Goal: Information Seeking & Learning: Learn about a topic

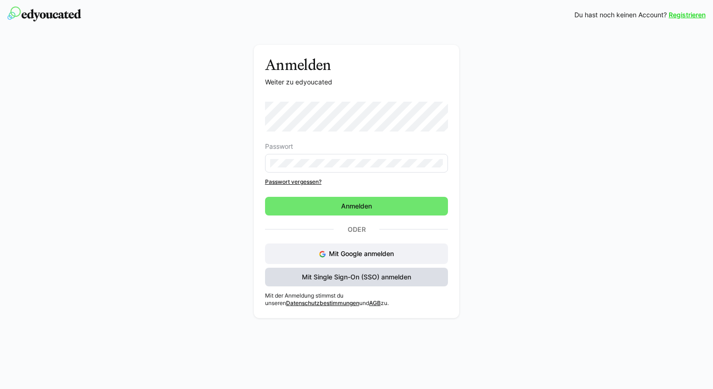
click at [388, 274] on span "Mit Single Sign-On (SSO) anmelden" at bounding box center [357, 277] width 112 height 9
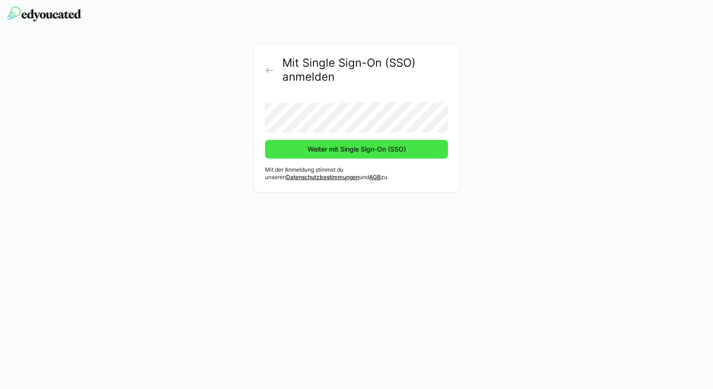
click at [366, 154] on span "Weiter mit Single Sign-On (SSO)" at bounding box center [356, 149] width 101 height 9
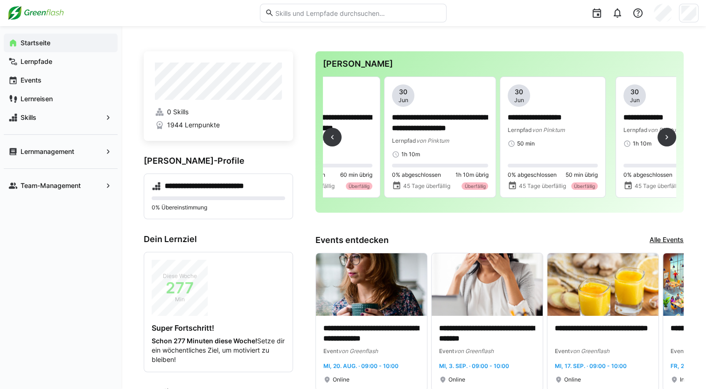
scroll to position [0, 873]
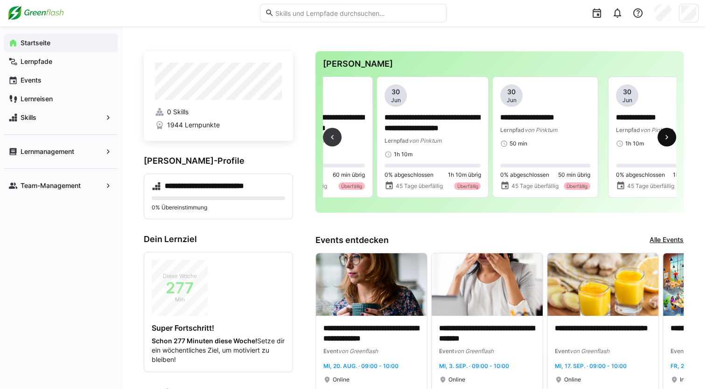
click at [668, 138] on eds-icon at bounding box center [667, 137] width 9 height 9
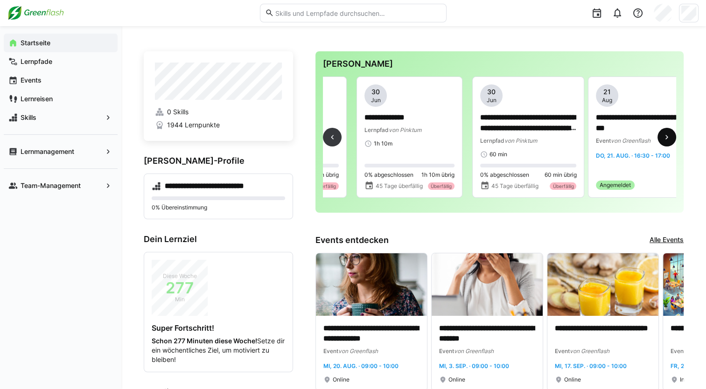
scroll to position [0, 1158]
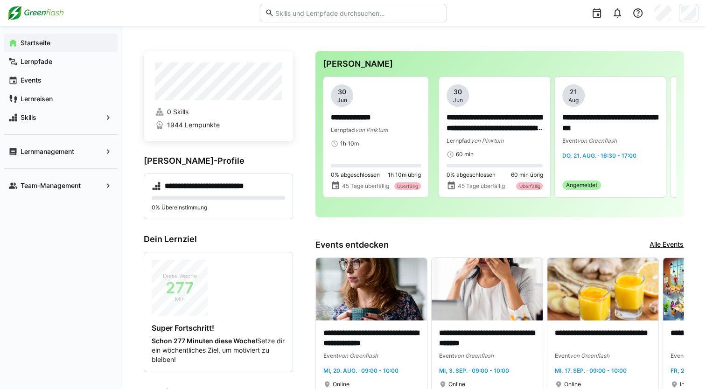
click at [183, 111] on span "0 Skills" at bounding box center [177, 111] width 21 height 9
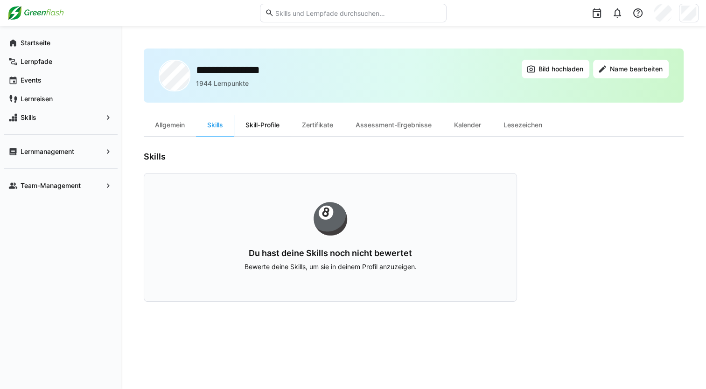
click at [251, 127] on div "Skill-Profile" at bounding box center [262, 125] width 56 height 22
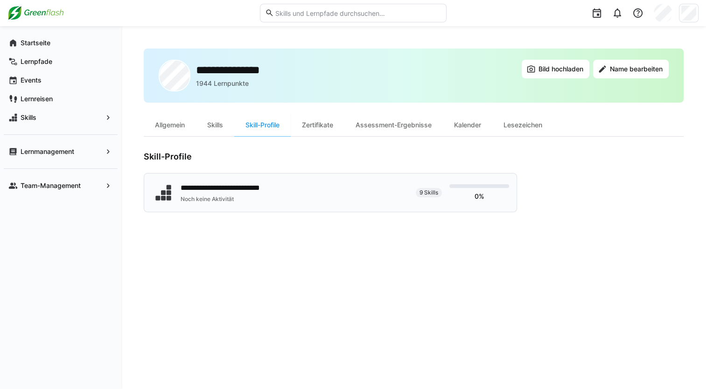
click at [293, 198] on div "**********" at bounding box center [280, 192] width 257 height 23
click at [325, 134] on div "Zertifikate" at bounding box center [318, 125] width 54 height 22
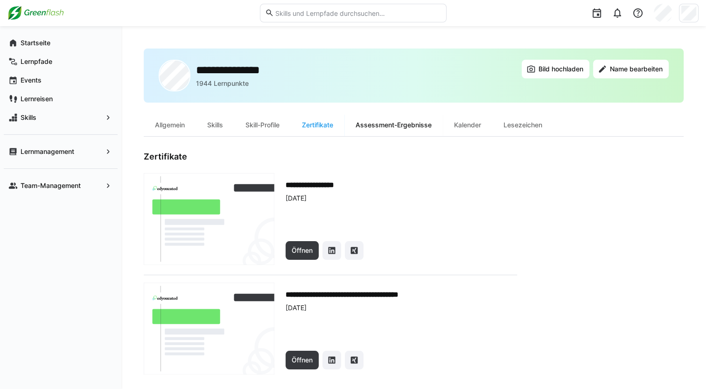
click at [394, 128] on div "Assessment-Ergebnisse" at bounding box center [394, 125] width 99 height 22
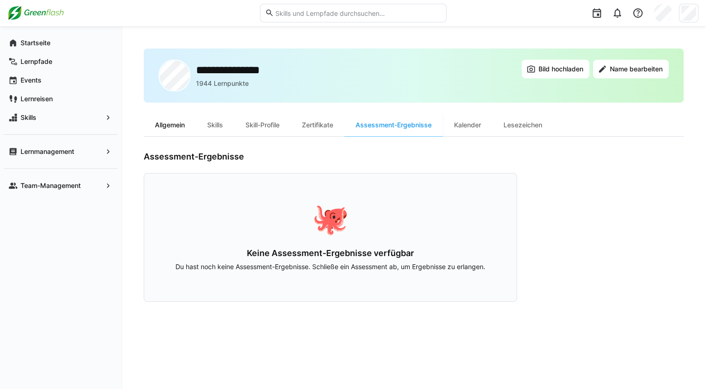
click at [154, 122] on div "Allgemein" at bounding box center [170, 125] width 52 height 22
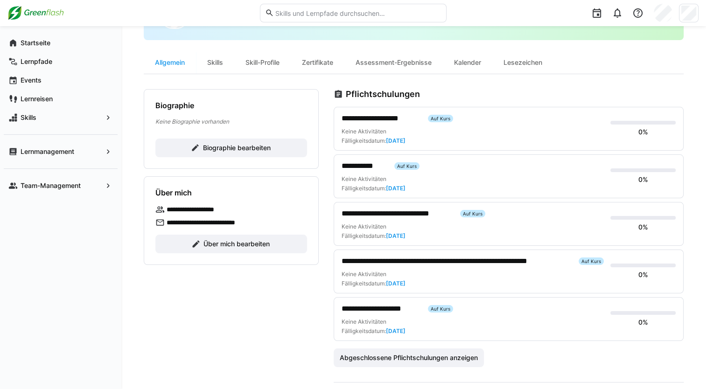
scroll to position [47, 0]
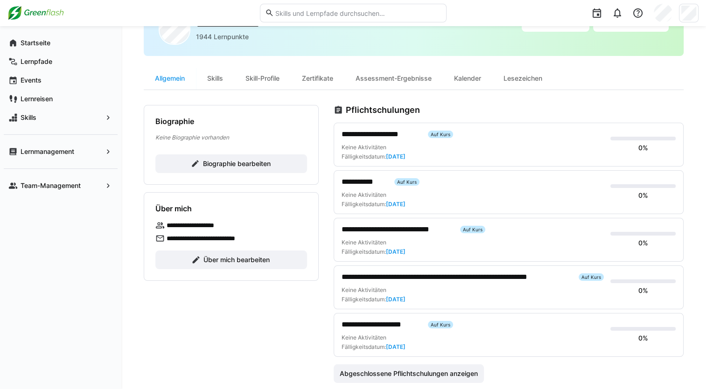
click at [402, 148] on div "Keine Aktivitäten Fälligkeitsdatum: [DATE]" at bounding box center [472, 152] width 261 height 17
click at [435, 138] on div "**********" at bounding box center [472, 134] width 261 height 11
click at [393, 133] on span "**********" at bounding box center [381, 134] width 79 height 11
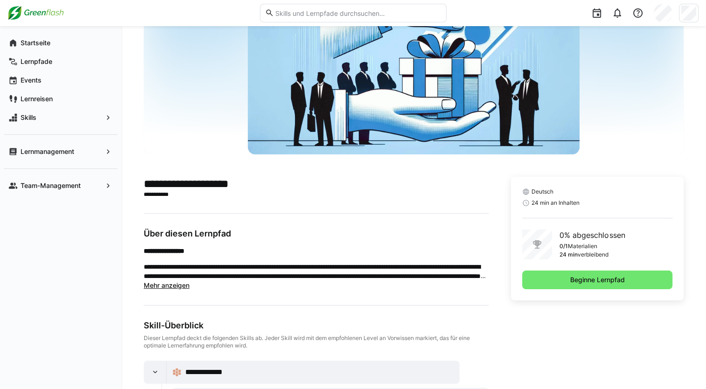
scroll to position [124, 0]
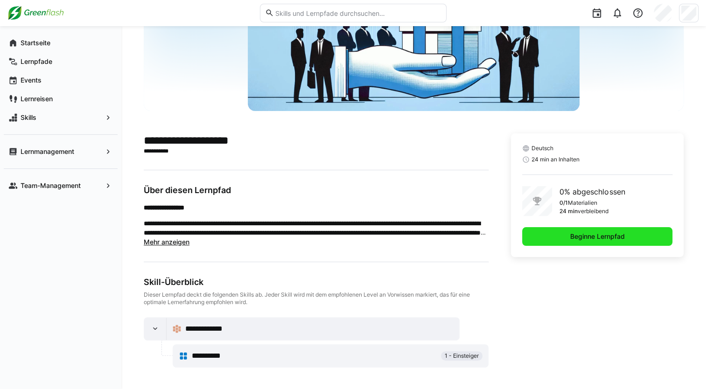
click at [607, 236] on span "Beginne Lernpfad" at bounding box center [597, 236] width 57 height 9
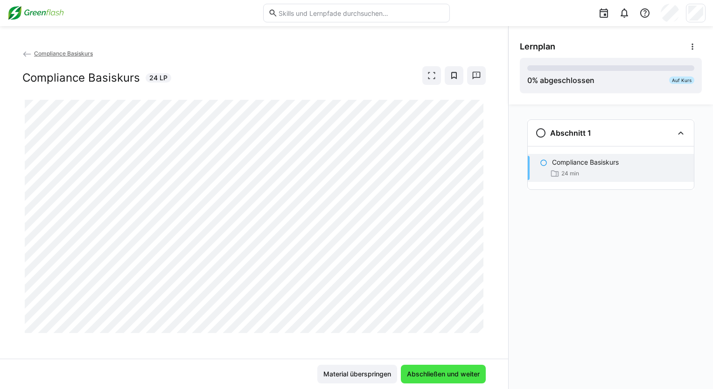
click at [419, 374] on span "Abschließen und weiter" at bounding box center [444, 374] width 76 height 9
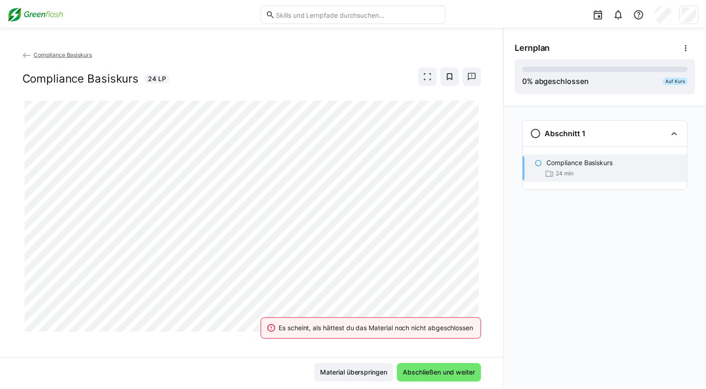
scroll to position [4, 0]
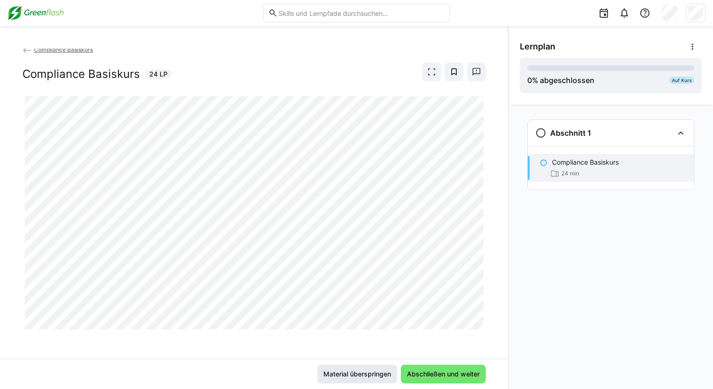
click at [360, 373] on span "Material überspringen" at bounding box center [357, 374] width 71 height 9
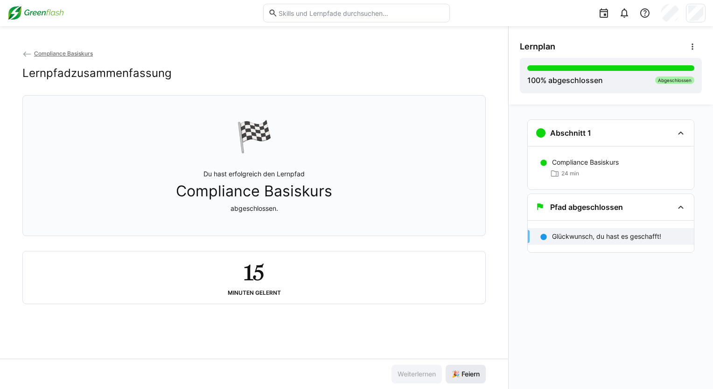
click at [468, 373] on span "🎉 Feiern" at bounding box center [466, 374] width 31 height 9
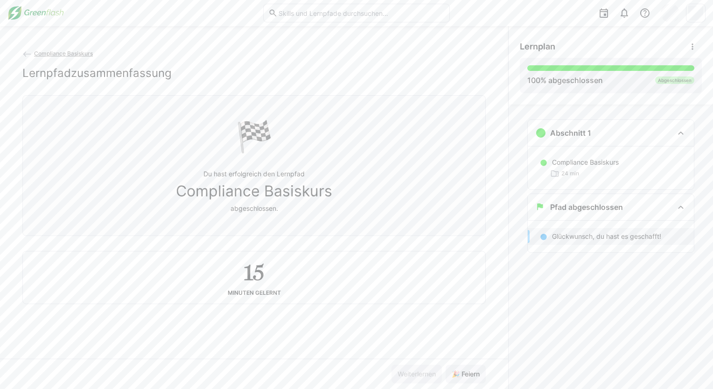
click at [49, 57] on app-back-navigation "Compliance Basiskurs" at bounding box center [254, 54] width 464 height 10
click at [52, 54] on span "Compliance Basiskurs" at bounding box center [63, 53] width 59 height 7
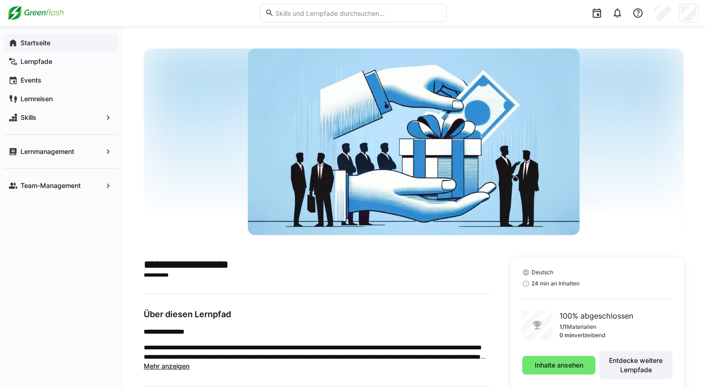
click at [0, 0] on app-navigation-label "Startseite" at bounding box center [0, 0] width 0 height 0
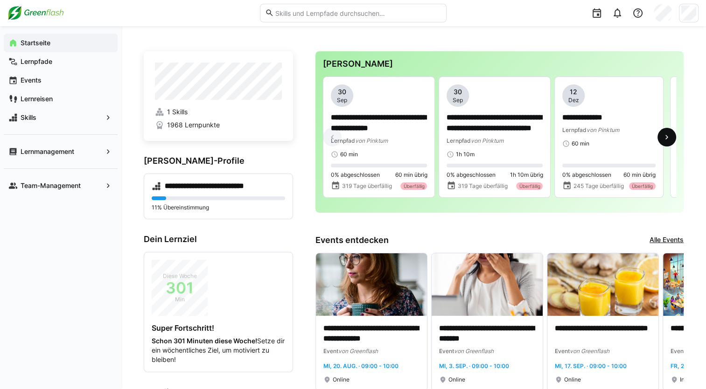
click at [666, 144] on span at bounding box center [667, 137] width 19 height 19
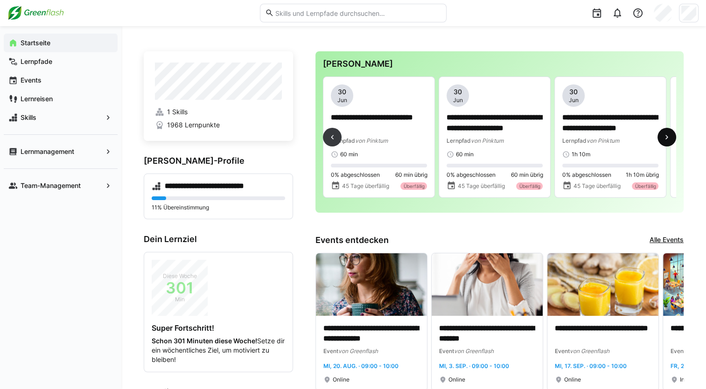
click at [666, 144] on span at bounding box center [667, 137] width 19 height 19
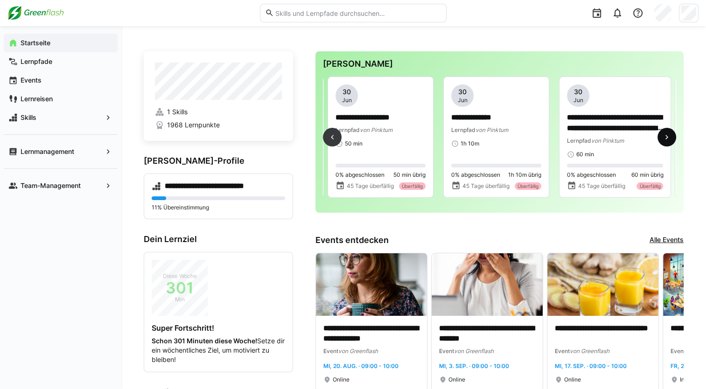
scroll to position [0, 1042]
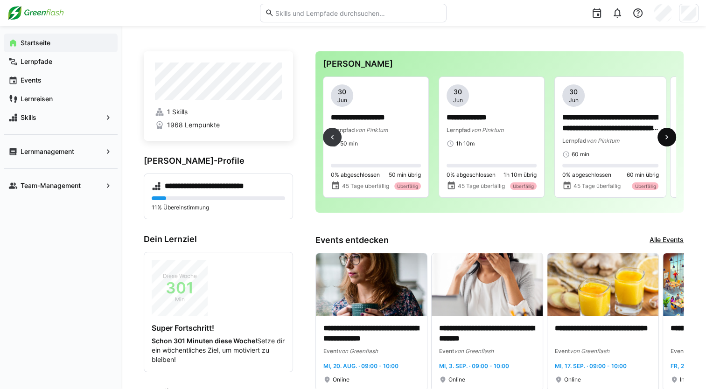
click at [666, 144] on span at bounding box center [667, 137] width 19 height 19
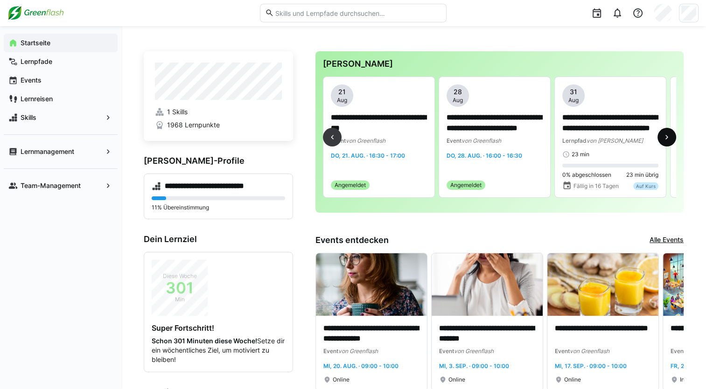
click at [666, 144] on span at bounding box center [667, 137] width 19 height 19
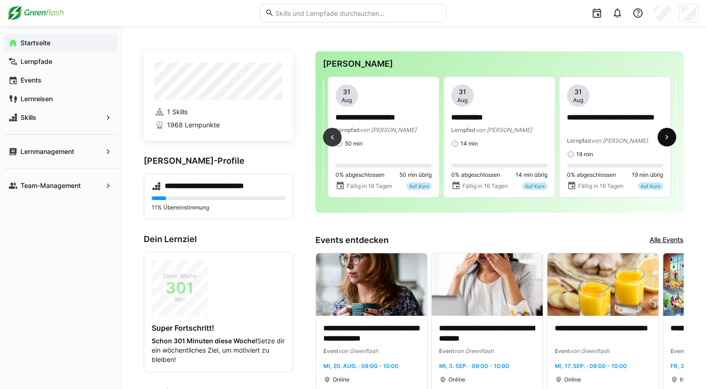
scroll to position [0, 1737]
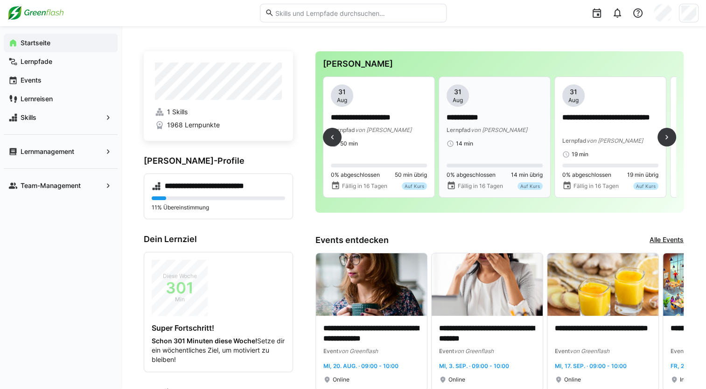
click at [485, 124] on div "**********" at bounding box center [495, 124] width 96 height 22
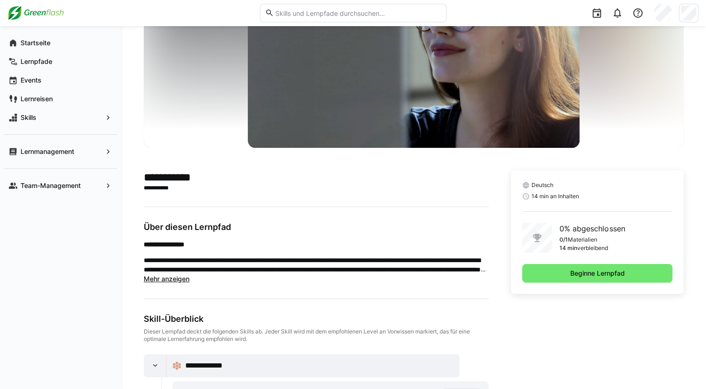
scroll to position [124, 0]
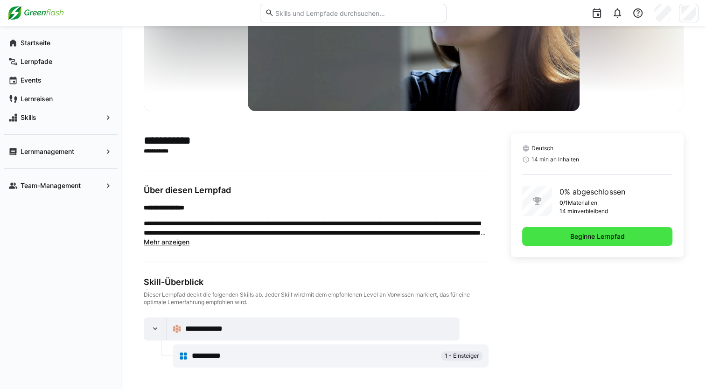
click at [621, 240] on span "Beginne Lernpfad" at bounding box center [597, 236] width 57 height 9
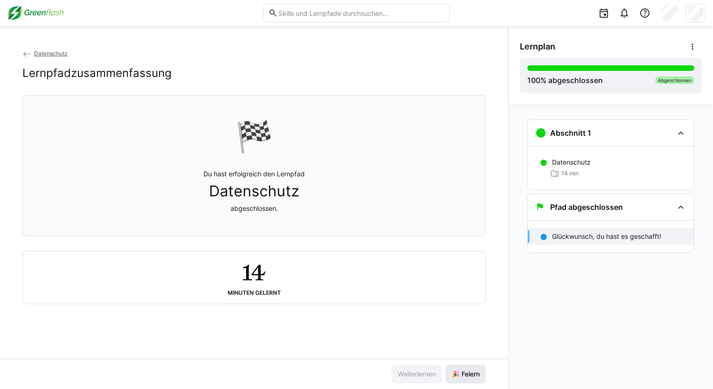
click at [464, 376] on span "🎉 Feiern" at bounding box center [466, 374] width 31 height 9
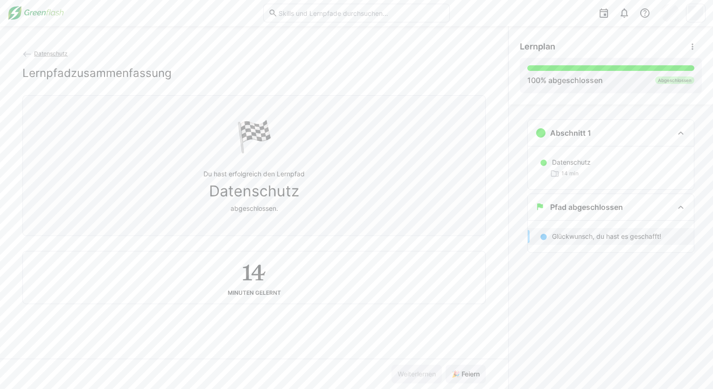
click at [31, 56] on eds-icon at bounding box center [26, 53] width 9 height 9
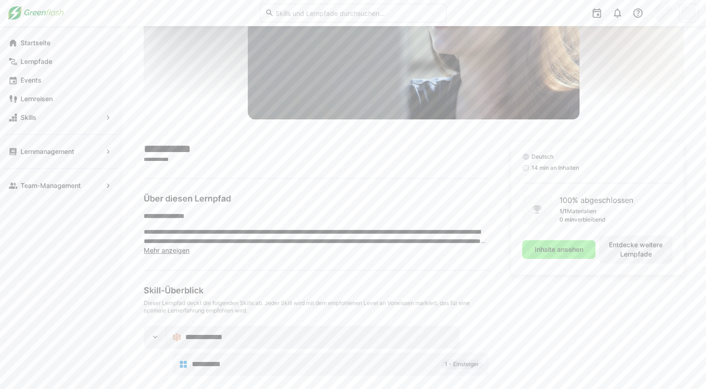
scroll to position [233, 0]
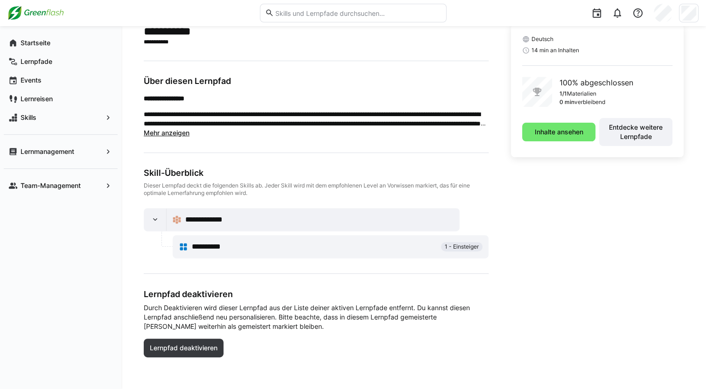
click at [355, 217] on div "**********" at bounding box center [319, 219] width 268 height 11
click at [201, 225] on span "**********" at bounding box center [210, 219] width 50 height 11
click at [208, 220] on span "**********" at bounding box center [210, 219] width 50 height 11
click at [568, 142] on div "Inhalte ansehen Entdecke weitere Lernpfade" at bounding box center [597, 132] width 150 height 28
click at [572, 130] on span "Inhalte ansehen" at bounding box center [559, 131] width 51 height 9
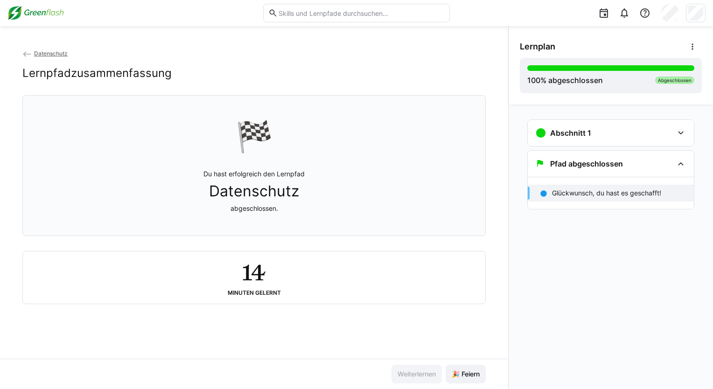
click at [35, 9] on img at bounding box center [35, 13] width 56 height 15
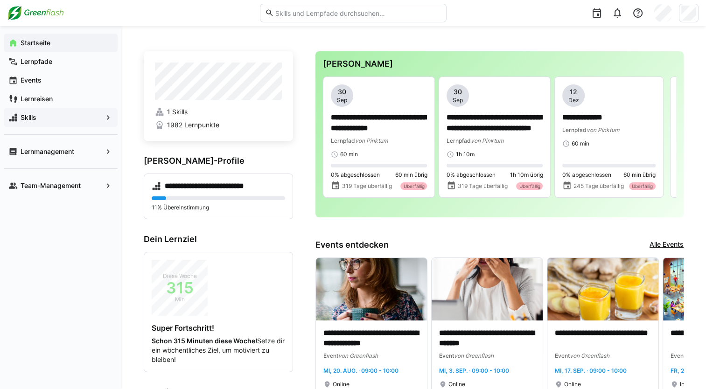
click at [56, 116] on span "Skills" at bounding box center [60, 117] width 83 height 9
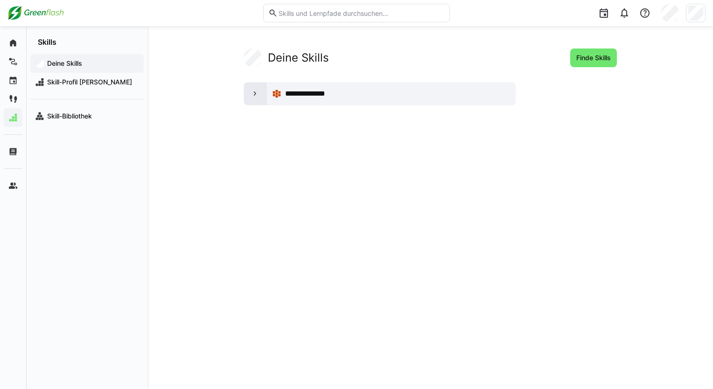
click at [247, 99] on div at bounding box center [255, 94] width 22 height 22
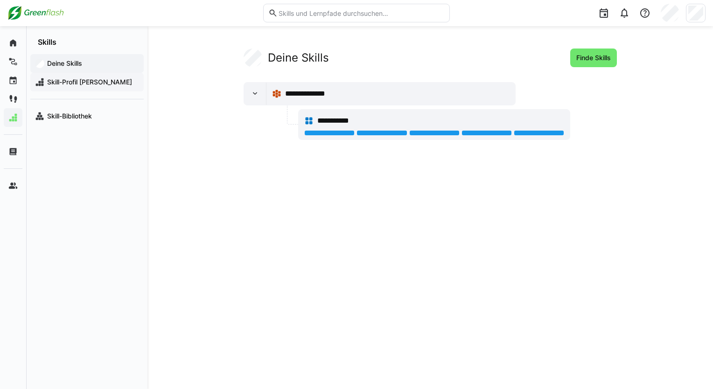
click at [92, 90] on div "Skill-Profil [PERSON_NAME]" at bounding box center [86, 82] width 113 height 19
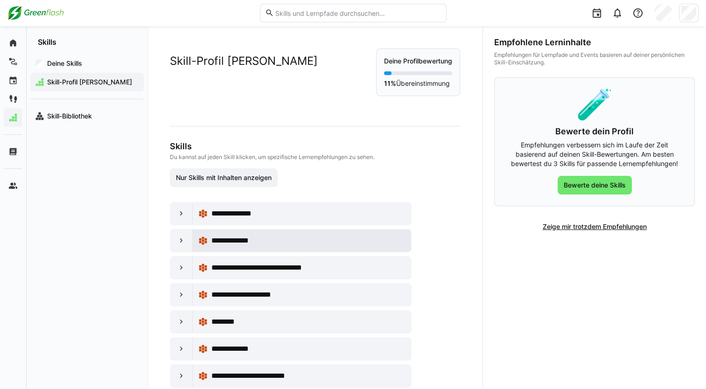
click at [349, 241] on div "**********" at bounding box center [309, 240] width 194 height 11
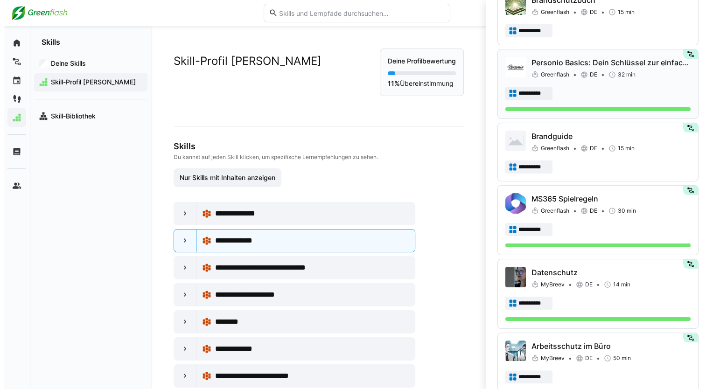
scroll to position [93, 0]
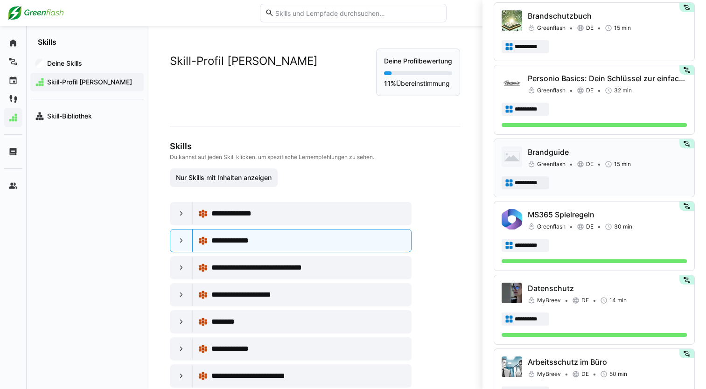
click at [587, 167] on span "DE" at bounding box center [589, 164] width 7 height 7
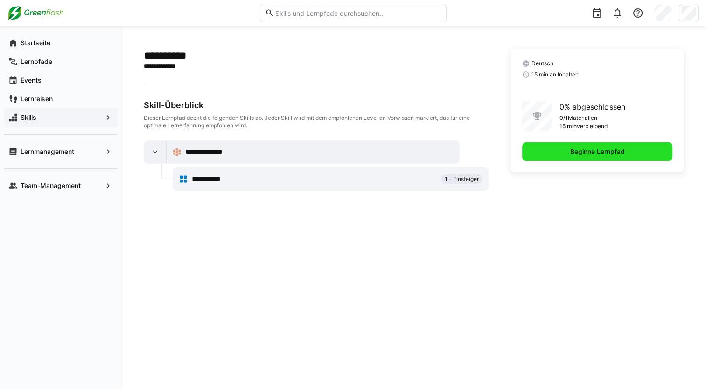
click at [602, 158] on span "Beginne Lernpfad" at bounding box center [597, 151] width 150 height 19
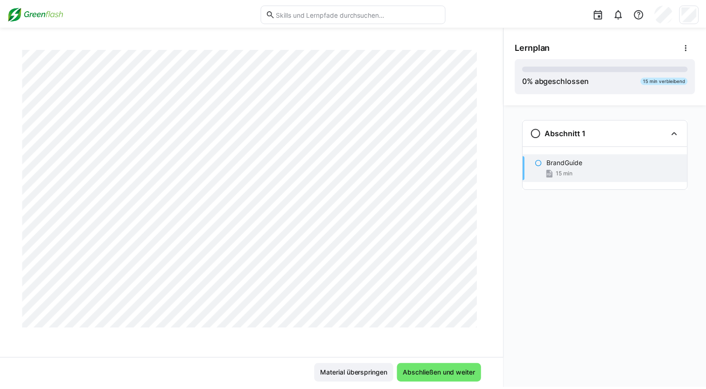
scroll to position [3361, 0]
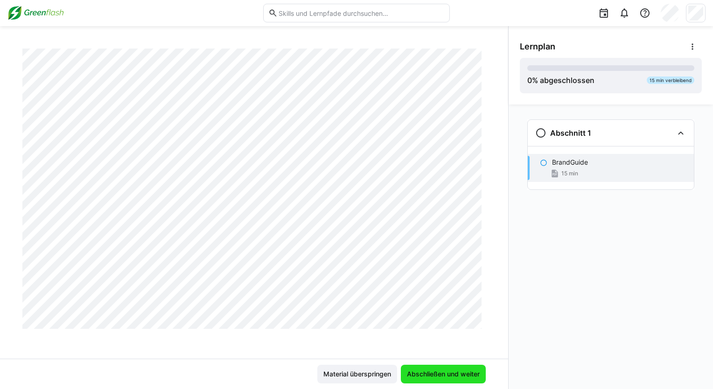
click at [441, 374] on span "Abschließen und weiter" at bounding box center [444, 374] width 76 height 9
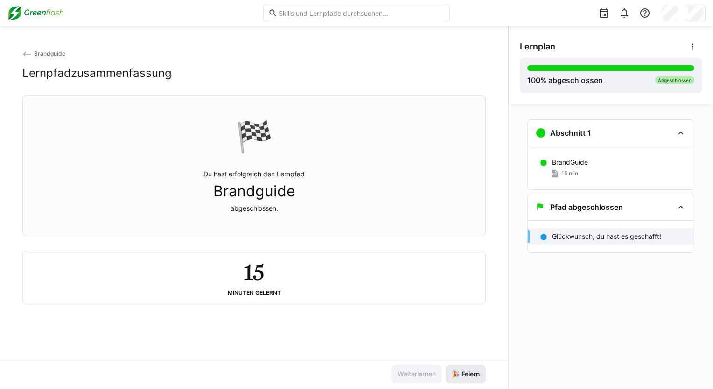
click at [467, 378] on span "🎉 Feiern" at bounding box center [466, 374] width 31 height 9
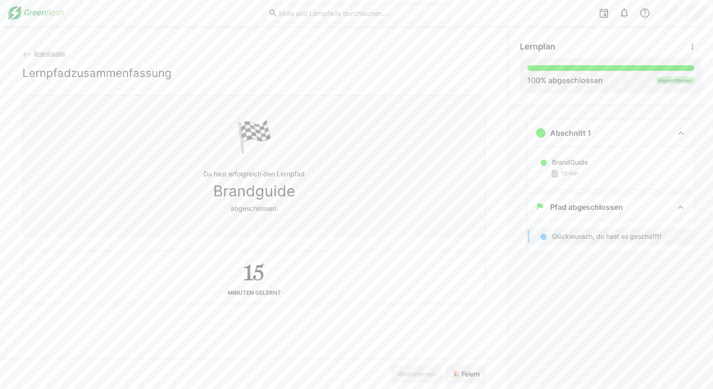
click at [28, 56] on eds-icon at bounding box center [26, 53] width 9 height 9
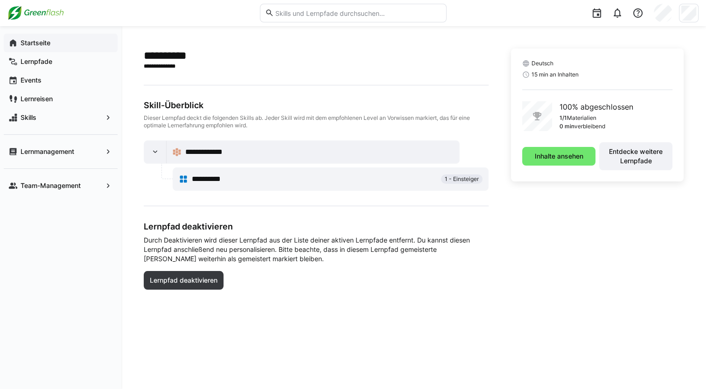
click at [0, 0] on app-navigation-label "Startseite" at bounding box center [0, 0] width 0 height 0
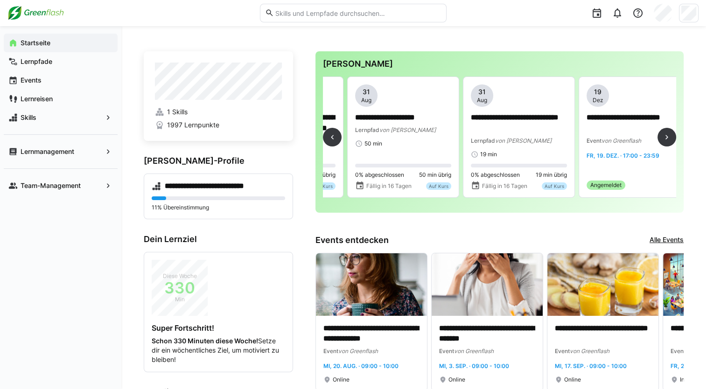
scroll to position [0, 1699]
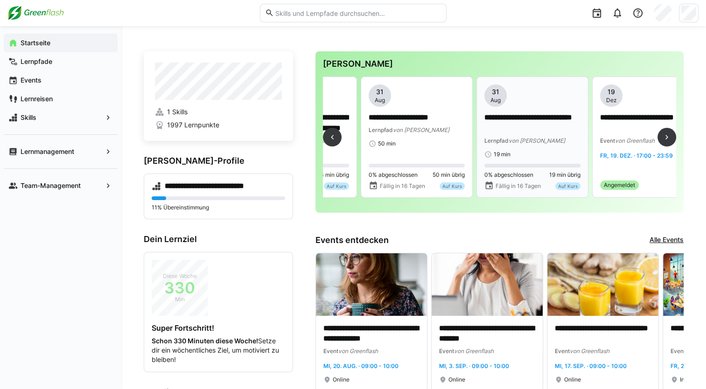
click at [517, 128] on p "**********" at bounding box center [533, 123] width 96 height 21
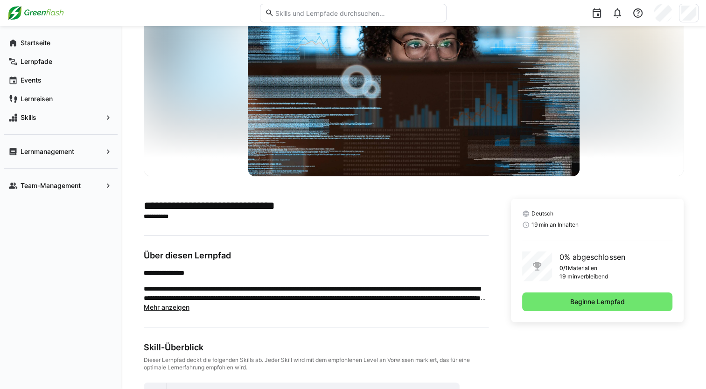
scroll to position [124, 0]
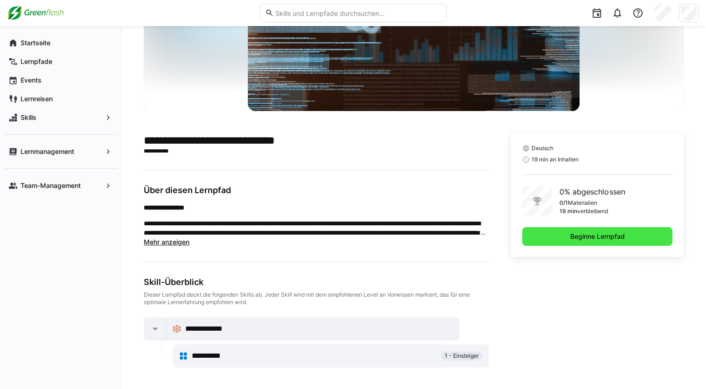
click at [545, 242] on span "Beginne Lernpfad" at bounding box center [597, 236] width 150 height 19
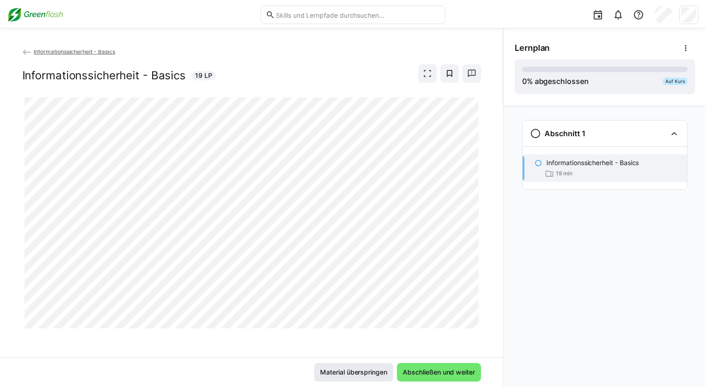
scroll to position [4, 0]
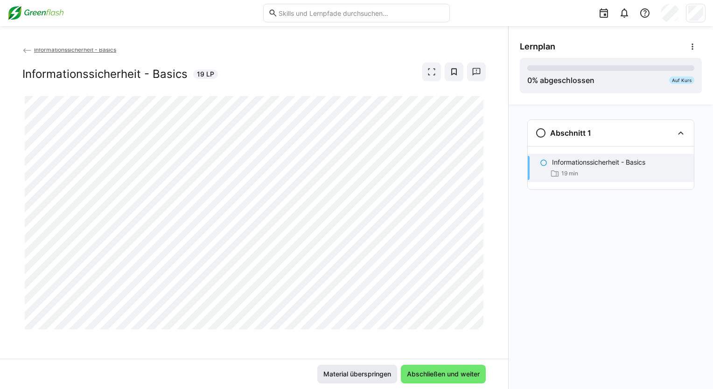
click at [368, 371] on span "Material überspringen" at bounding box center [357, 374] width 71 height 9
click at [463, 376] on span "Abschließen und weiter" at bounding box center [444, 374] width 76 height 9
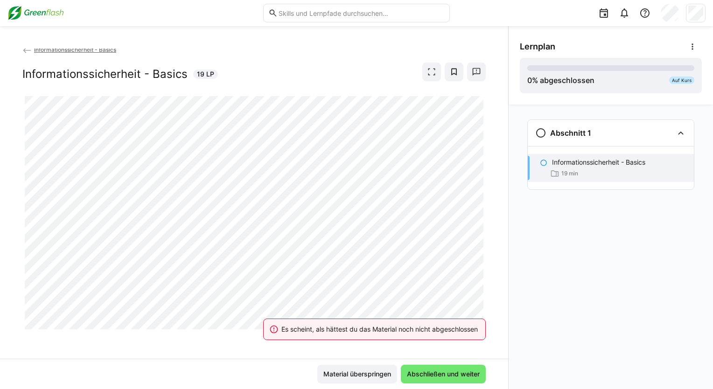
click at [274, 311] on div "Es scheint, als hättest du das Material noch nicht abgeschlossen" at bounding box center [374, 329] width 245 height 41
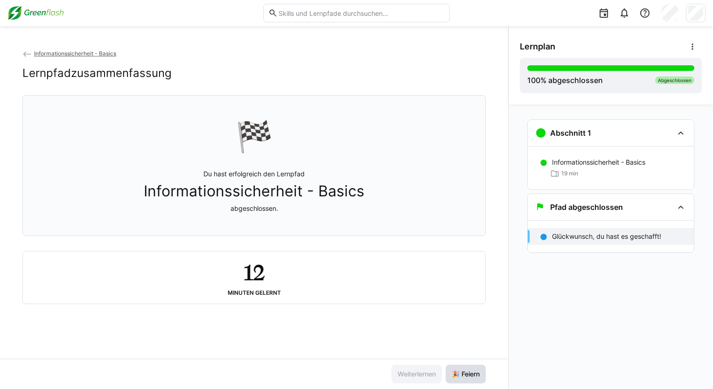
click at [465, 378] on span "🎉 Feiern" at bounding box center [466, 374] width 31 height 9
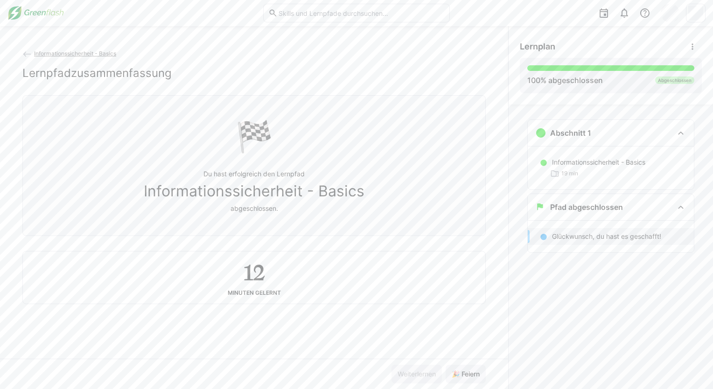
click at [58, 51] on span "Informationssicherheit - Basics" at bounding box center [75, 53] width 82 height 7
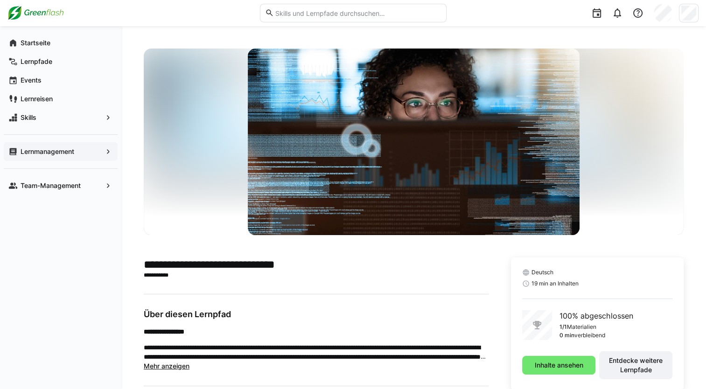
click at [0, 0] on app-navigation-label "Lernmanagement" at bounding box center [0, 0] width 0 height 0
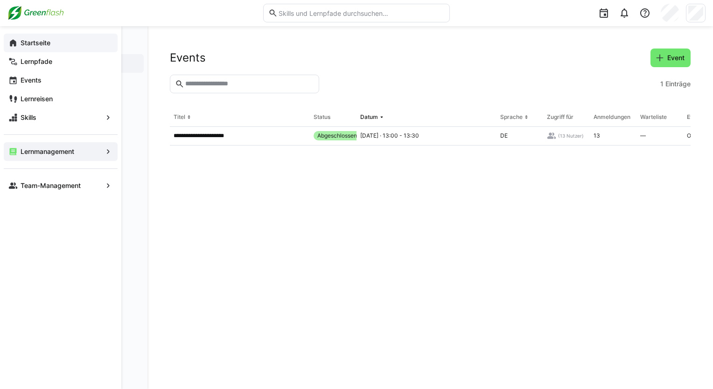
drag, startPoint x: 17, startPoint y: 46, endPoint x: 21, endPoint y: 49, distance: 5.3
click at [20, 48] on div "Startseite" at bounding box center [61, 43] width 114 height 19
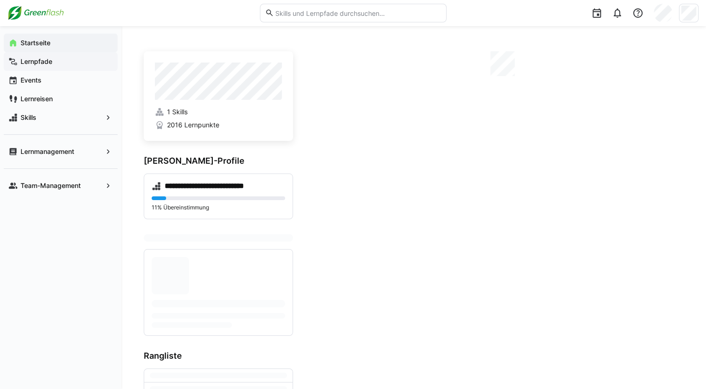
click at [0, 0] on app-navigation-label "Lernpfade" at bounding box center [0, 0] width 0 height 0
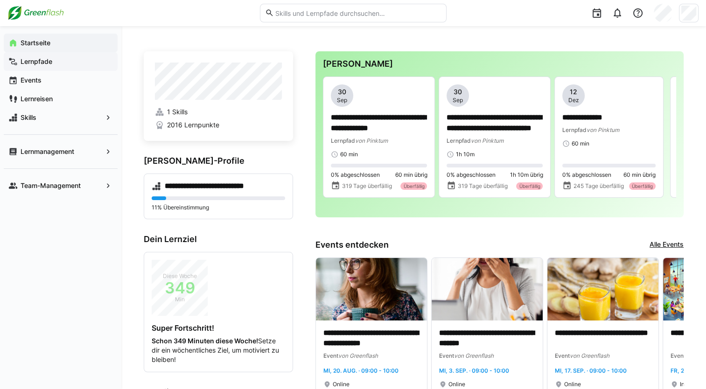
click at [0, 0] on app-navigation-label "Lernpfade" at bounding box center [0, 0] width 0 height 0
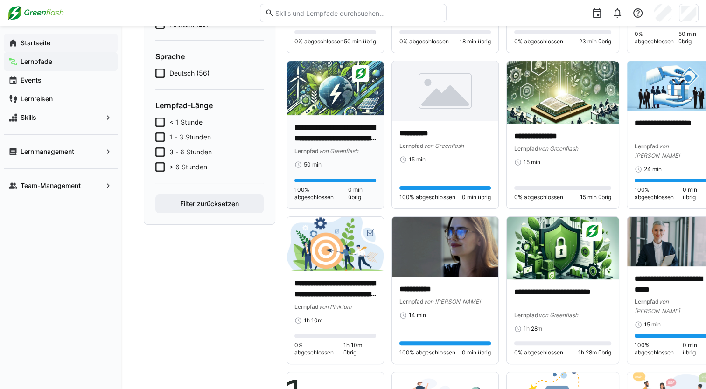
scroll to position [187, 0]
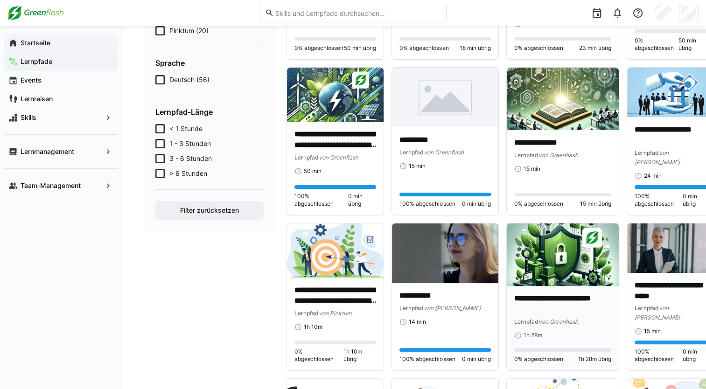
click at [577, 268] on img at bounding box center [563, 255] width 112 height 63
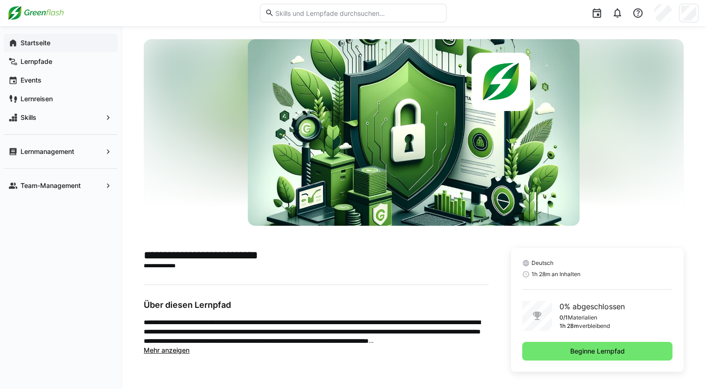
scroll to position [14, 0]
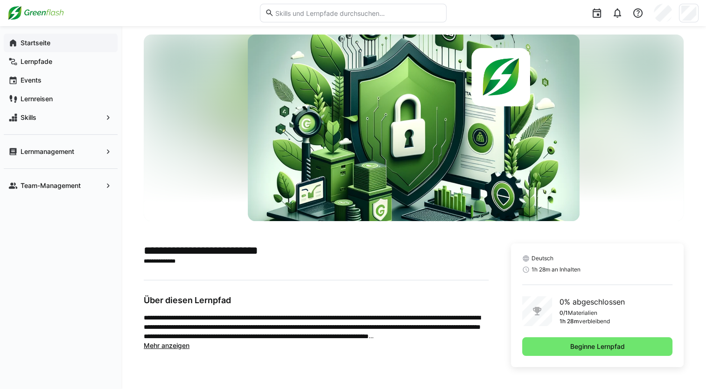
click at [0, 0] on app-navigation-label "Startseite" at bounding box center [0, 0] width 0 height 0
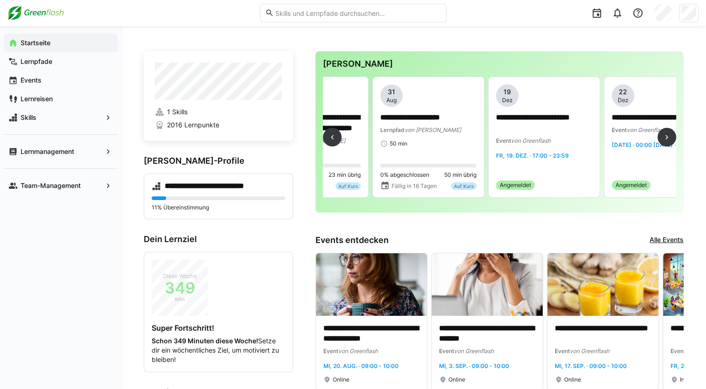
scroll to position [0, 1681]
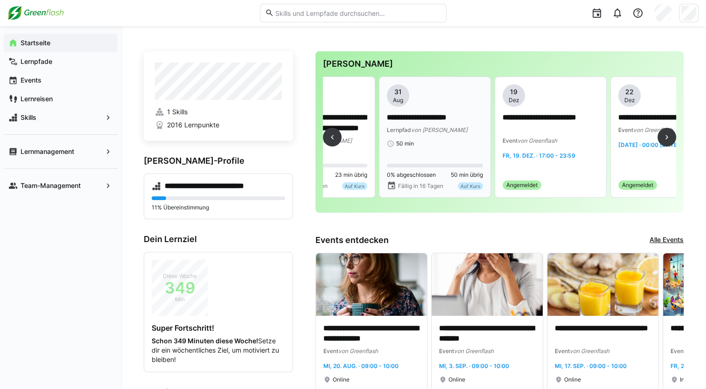
click at [444, 124] on div "**********" at bounding box center [435, 124] width 96 height 22
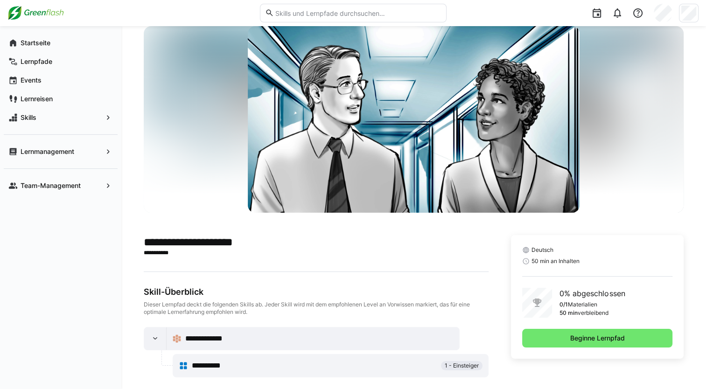
scroll to position [32, 0]
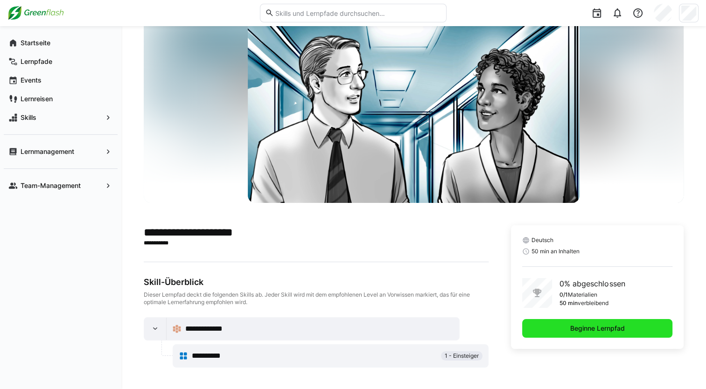
click at [630, 325] on span "Beginne Lernpfad" at bounding box center [597, 328] width 150 height 19
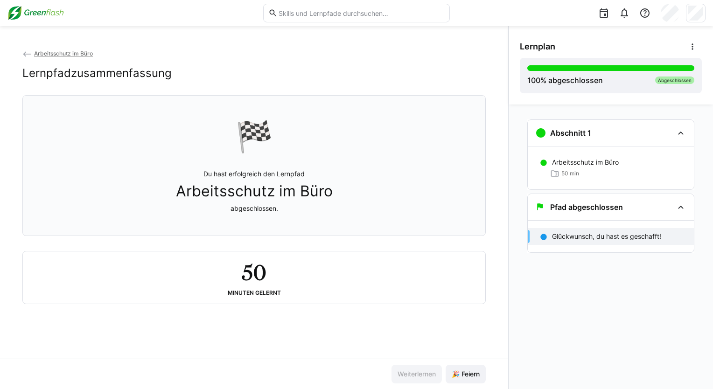
click at [260, 275] on h2 "50" at bounding box center [254, 272] width 24 height 27
click at [471, 371] on span "🎉 Feiern" at bounding box center [466, 374] width 31 height 9
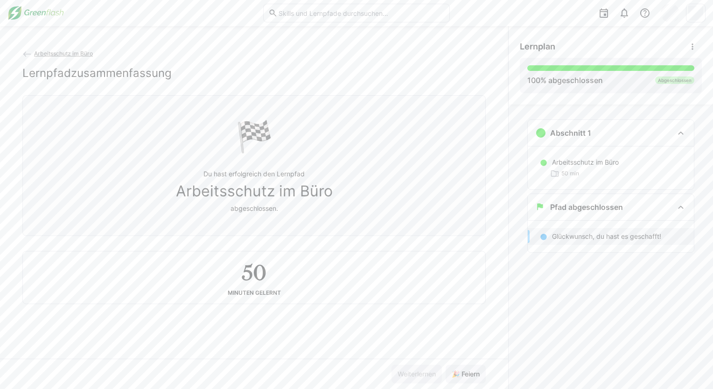
click at [46, 56] on span "Arbeitsschutz im Büro" at bounding box center [63, 53] width 59 height 7
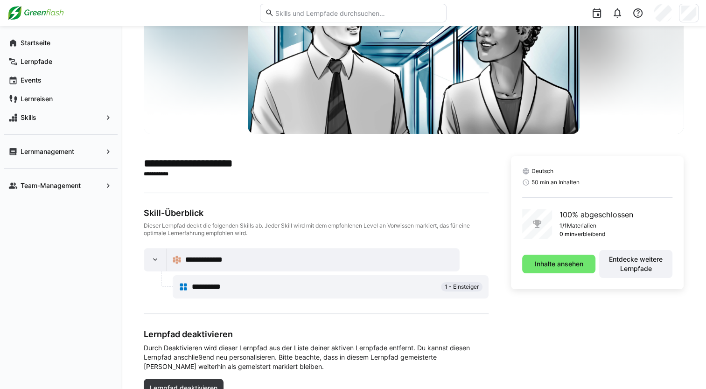
scroll to position [142, 0]
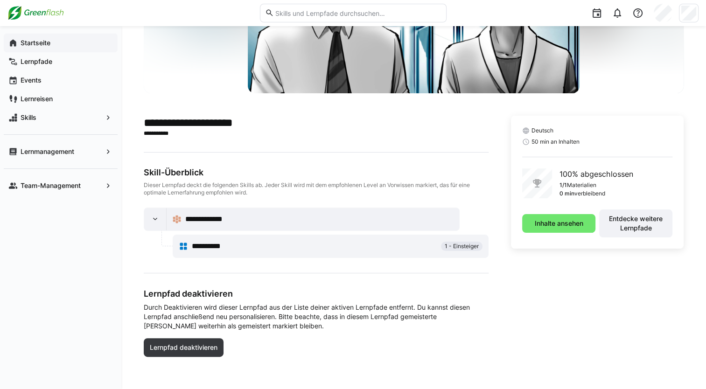
click at [63, 37] on div "Startseite" at bounding box center [61, 43] width 114 height 19
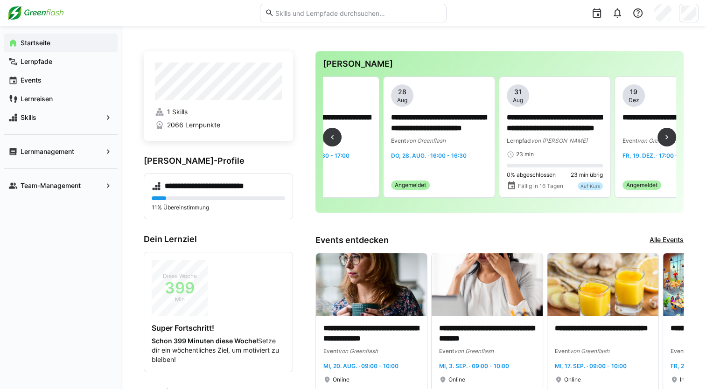
scroll to position [0, 1437]
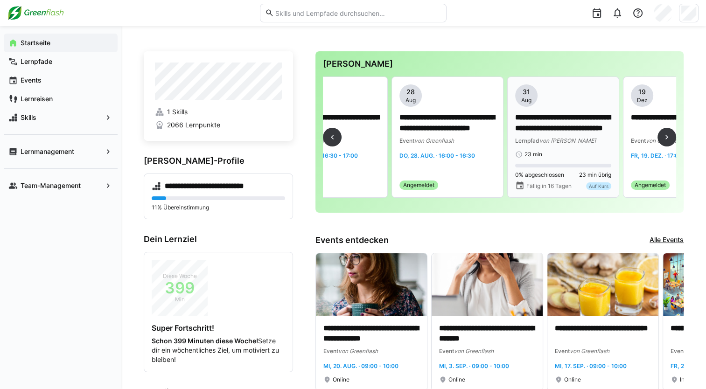
click at [570, 137] on span "von [PERSON_NAME]" at bounding box center [568, 140] width 56 height 7
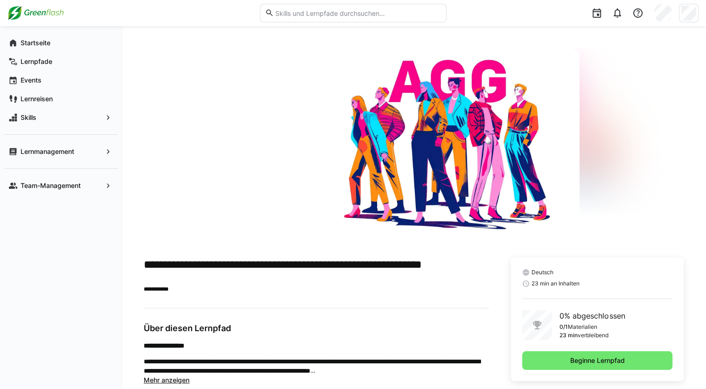
scroll to position [138, 0]
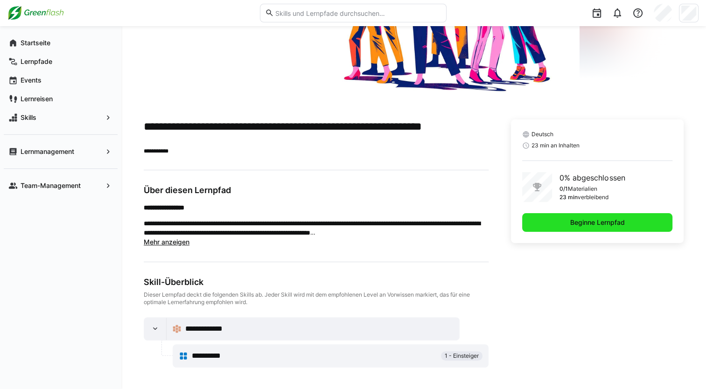
click at [574, 223] on span "Beginne Lernpfad" at bounding box center [597, 222] width 57 height 9
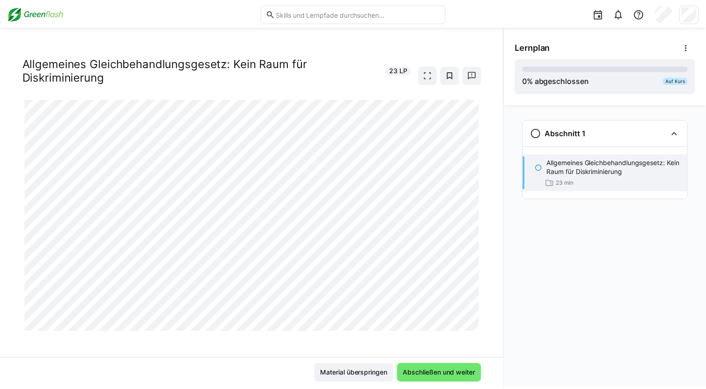
scroll to position [13, 0]
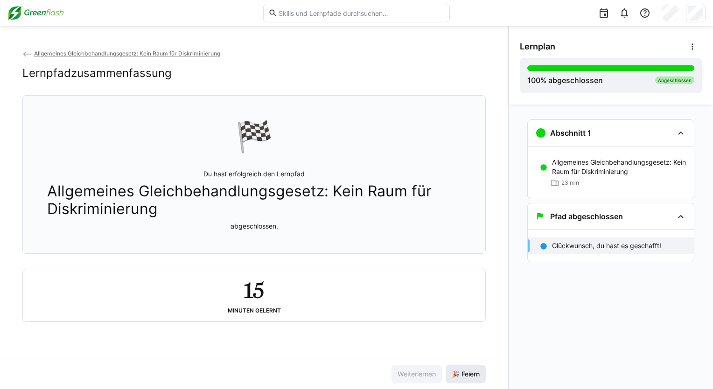
click at [468, 373] on span "🎉 Feiern" at bounding box center [466, 374] width 31 height 9
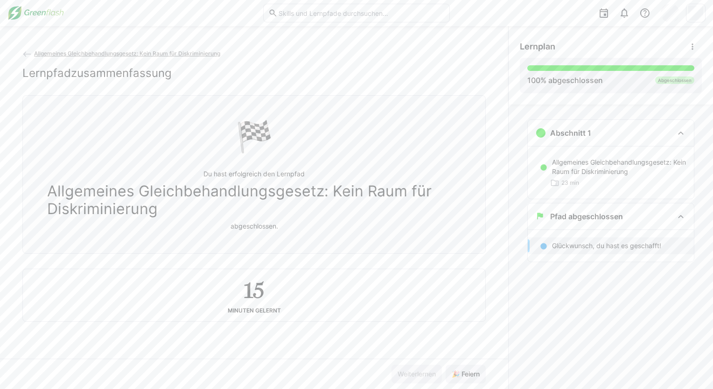
click at [31, 10] on img at bounding box center [35, 13] width 56 height 15
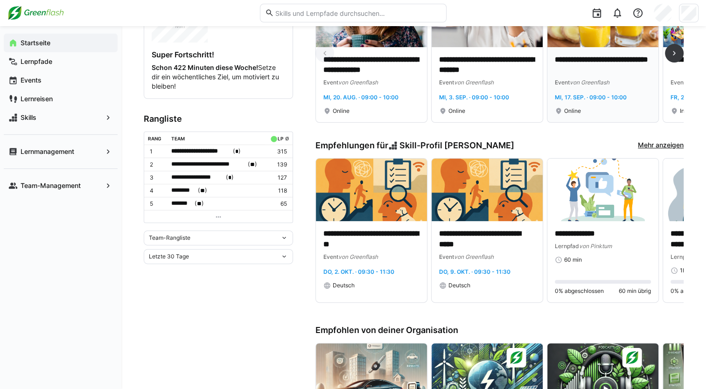
scroll to position [374, 0]
